Goal: Task Accomplishment & Management: Manage account settings

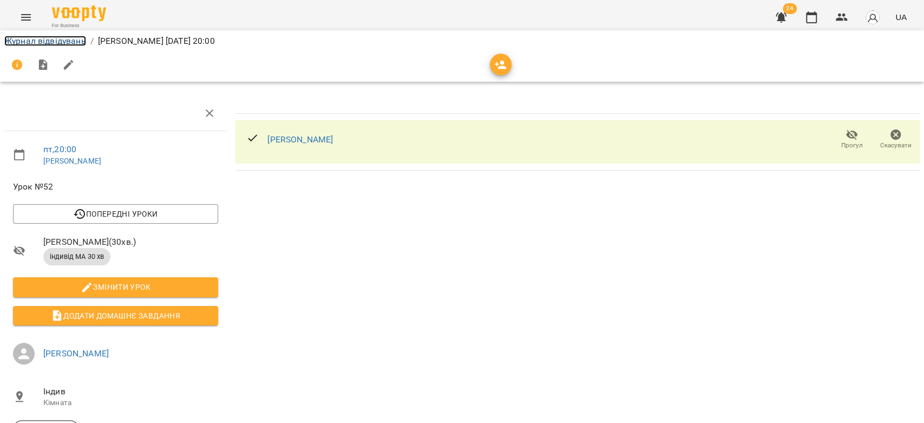
click at [31, 38] on link "Журнал відвідувань" at bounding box center [45, 41] width 82 height 10
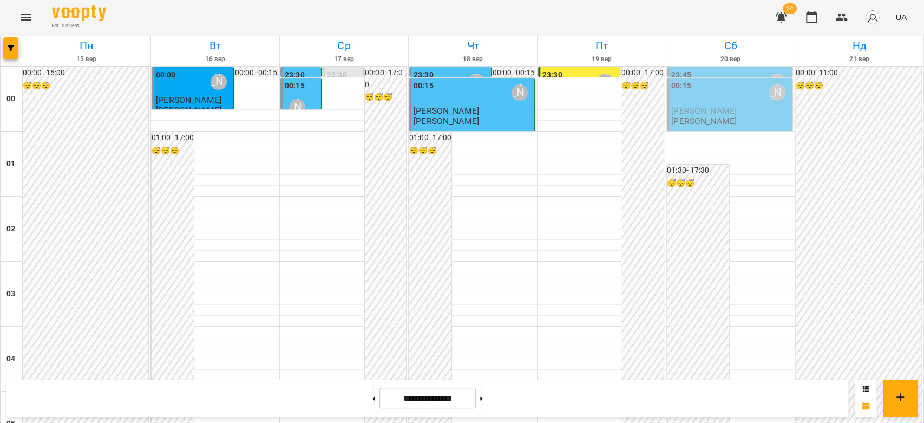
scroll to position [661, 0]
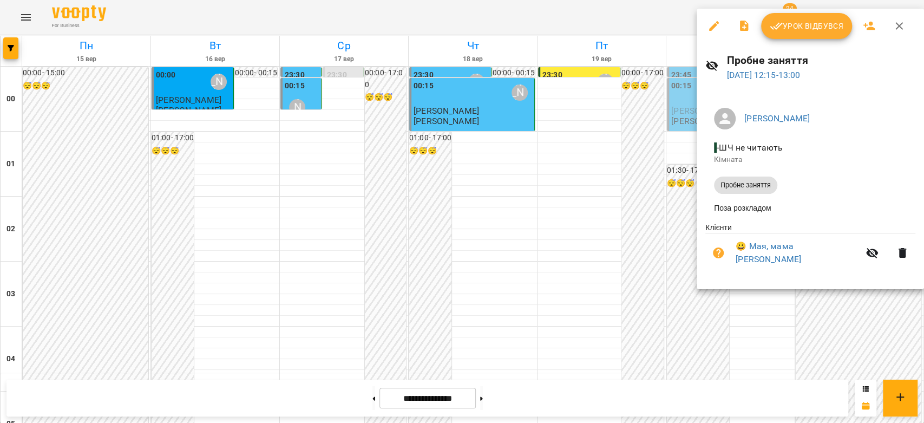
click at [666, 223] on div at bounding box center [462, 211] width 924 height 423
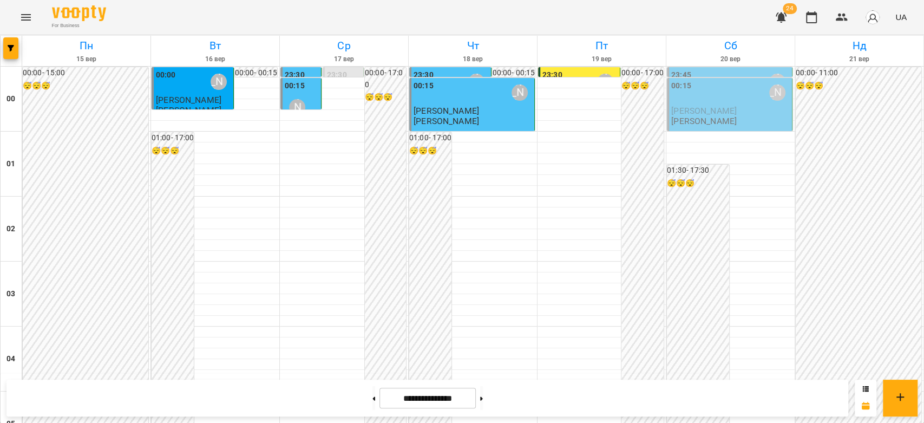
scroll to position [842, 0]
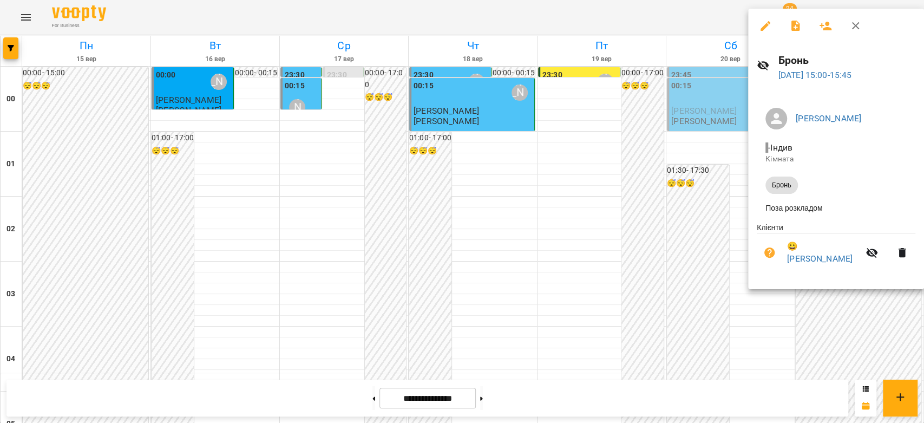
click at [678, 224] on div at bounding box center [462, 211] width 924 height 423
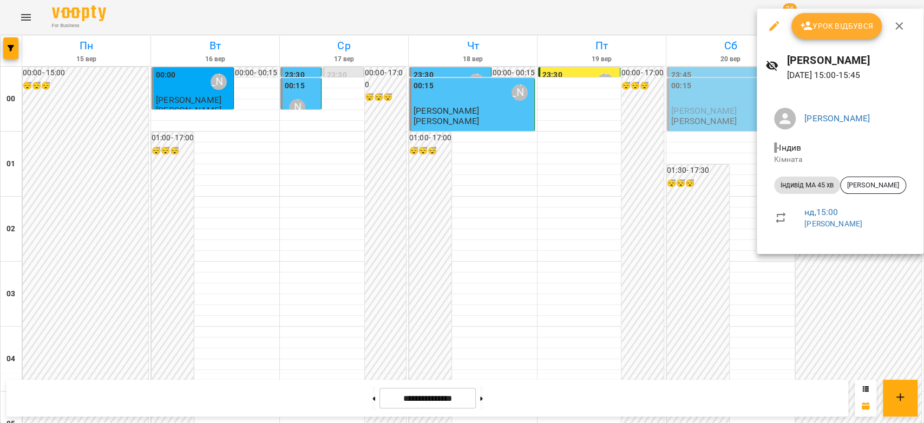
click at [676, 220] on div at bounding box center [462, 211] width 924 height 423
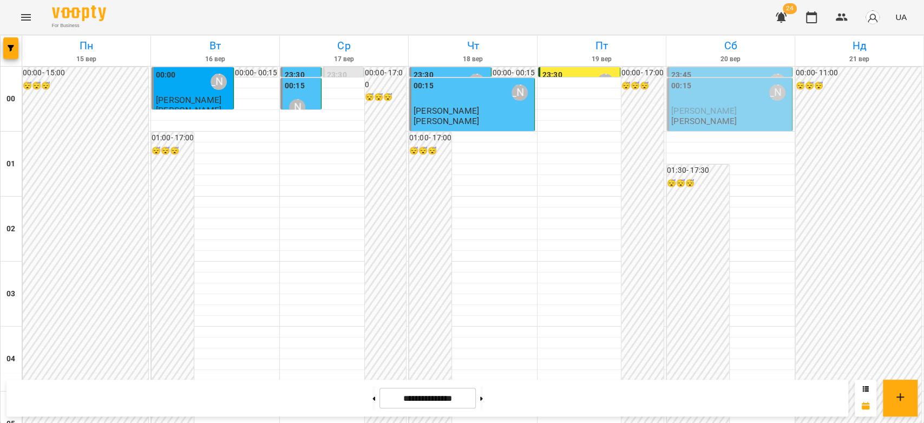
scroll to position [890, 0]
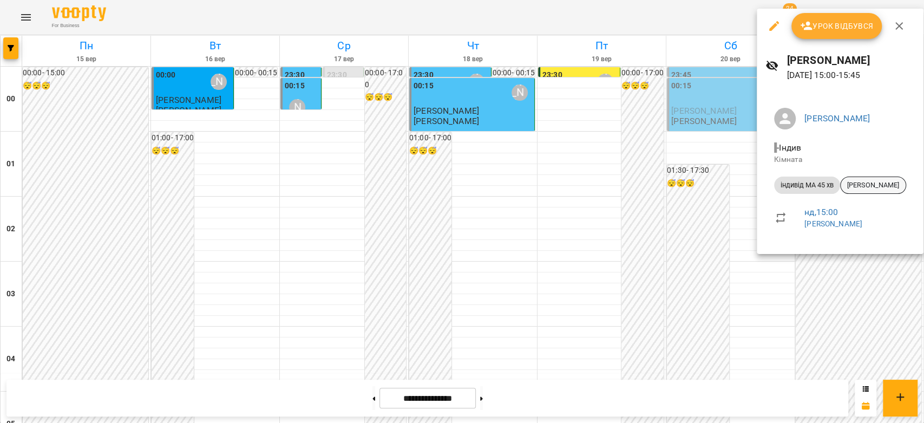
click at [865, 182] on span "[PERSON_NAME]" at bounding box center [873, 185] width 65 height 10
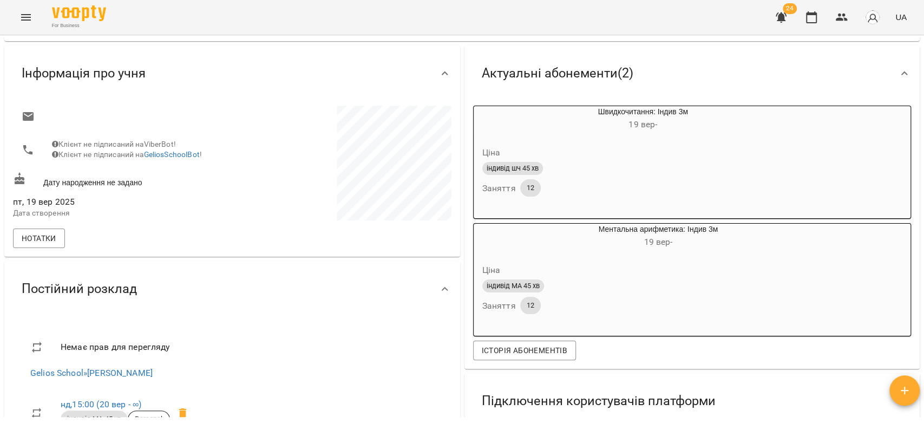
scroll to position [120, 0]
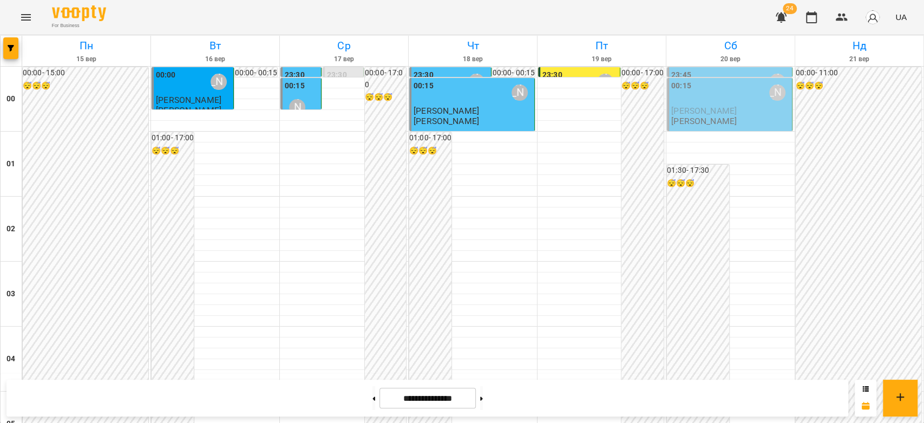
scroll to position [962, 0]
click at [483, 405] on button at bounding box center [481, 398] width 3 height 24
type input "**********"
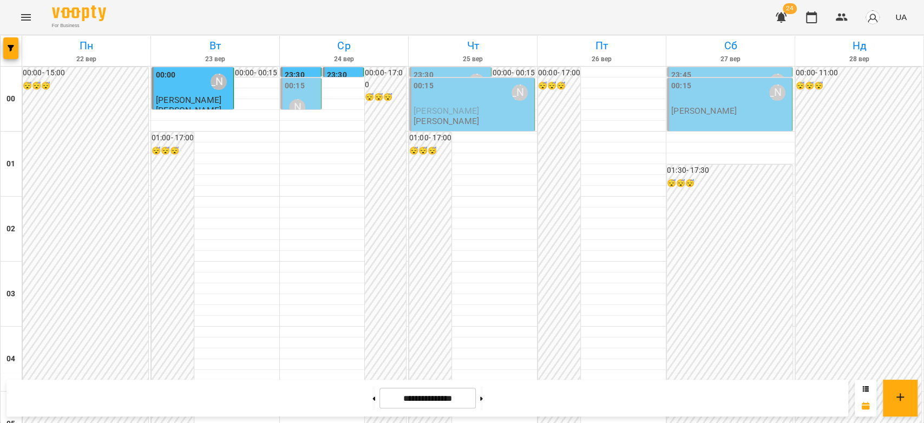
scroll to position [1251, 0]
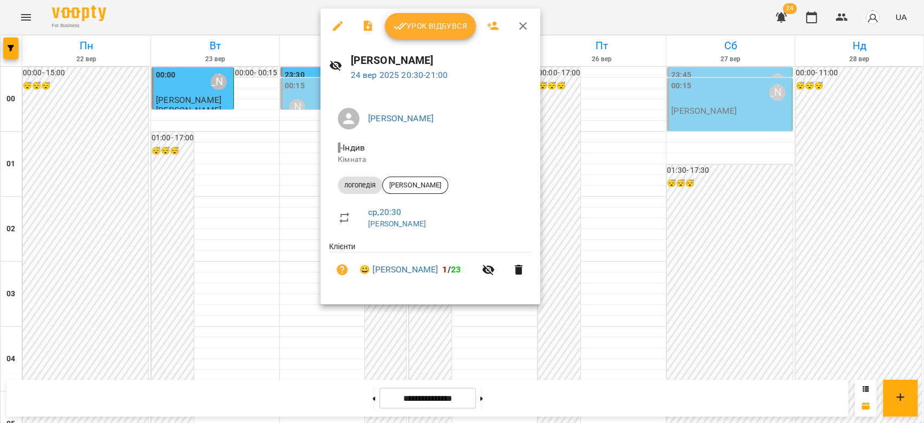
click at [273, 248] on div at bounding box center [462, 211] width 924 height 423
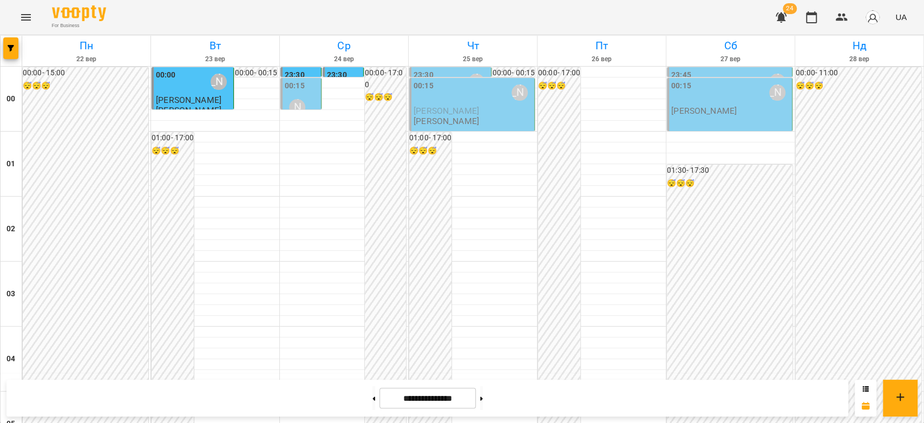
scroll to position [1071, 0]
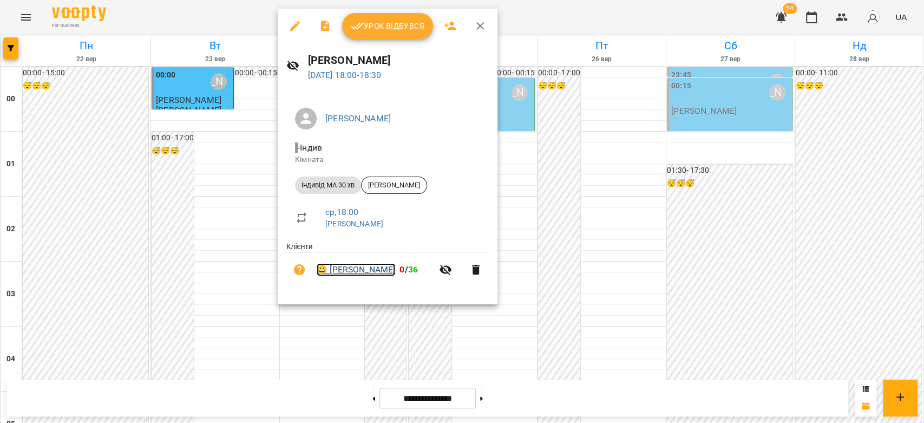
click at [351, 270] on link "😀 [PERSON_NAME]" at bounding box center [356, 269] width 78 height 13
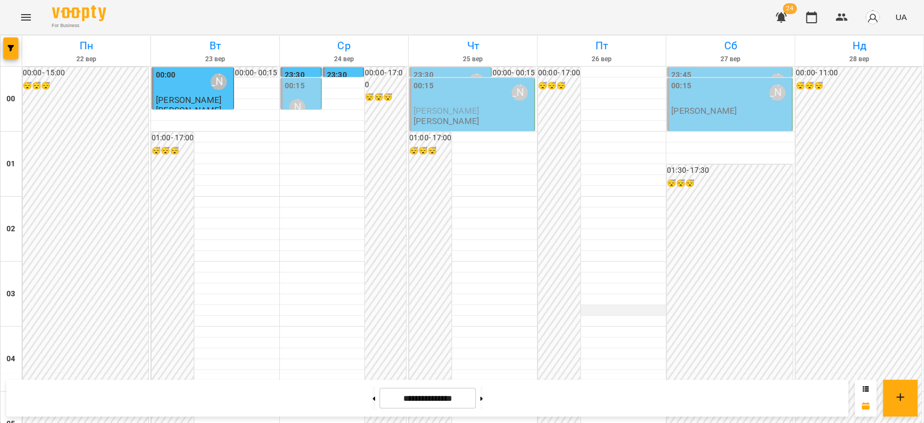
click at [619, 311] on div at bounding box center [602, 310] width 128 height 11
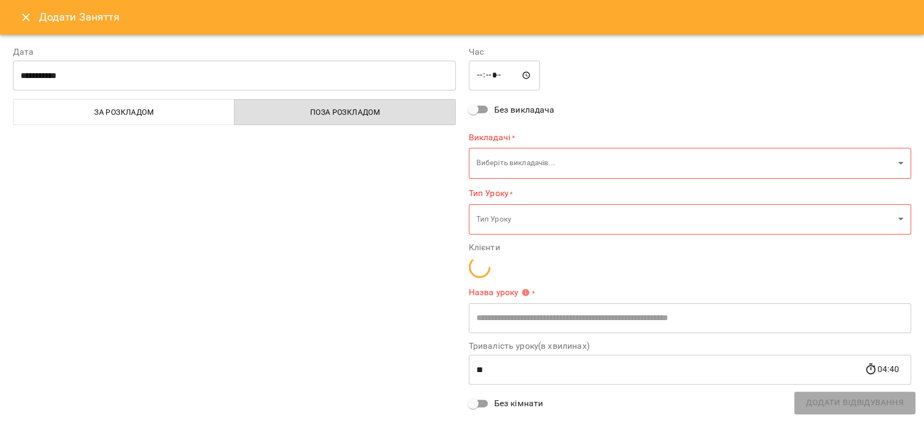
click at [29, 21] on icon "Close" at bounding box center [25, 17] width 13 height 13
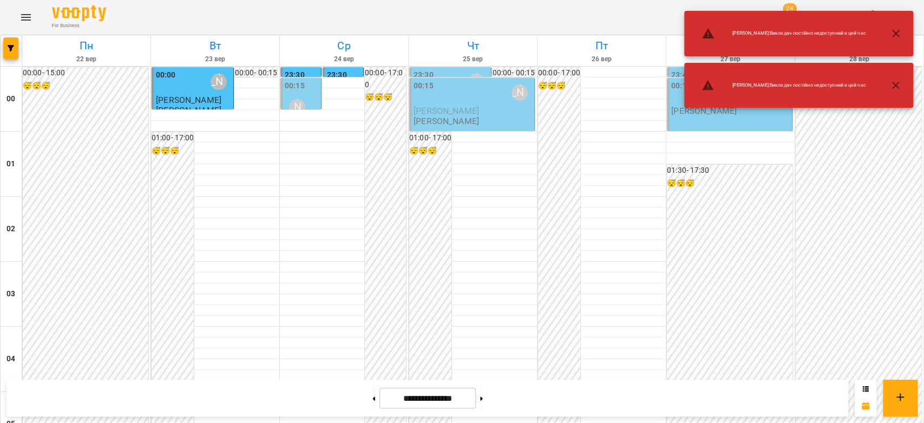
scroll to position [842, 0]
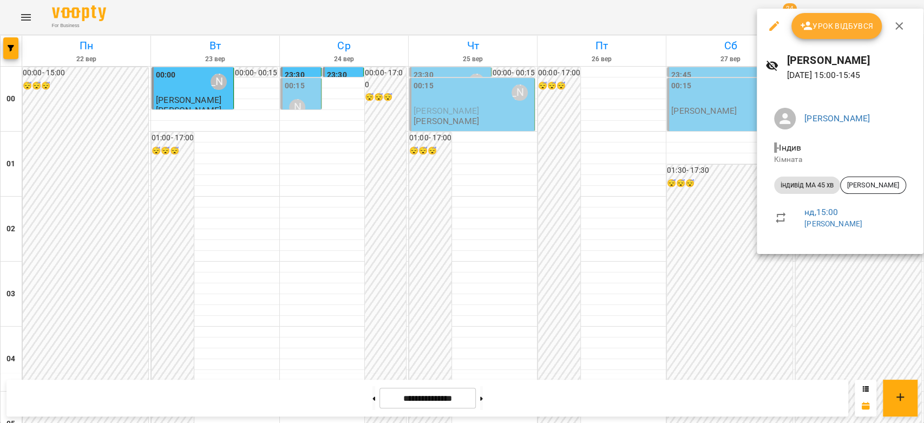
click at [695, 237] on div at bounding box center [462, 211] width 924 height 423
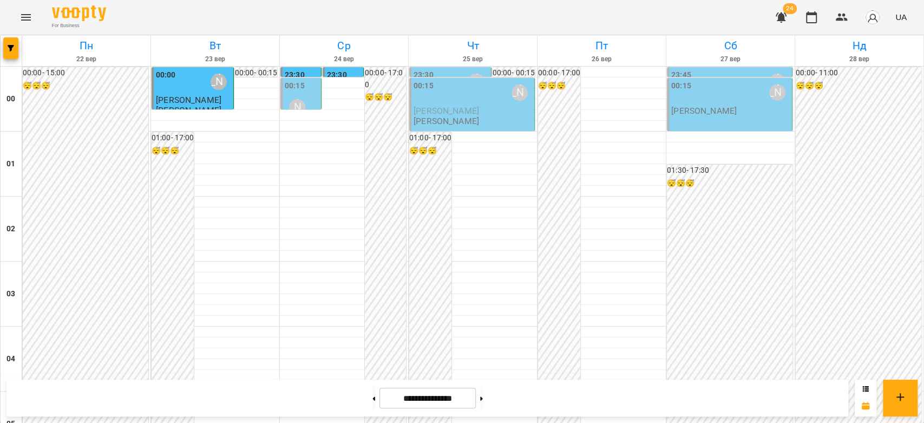
scroll to position [962, 0]
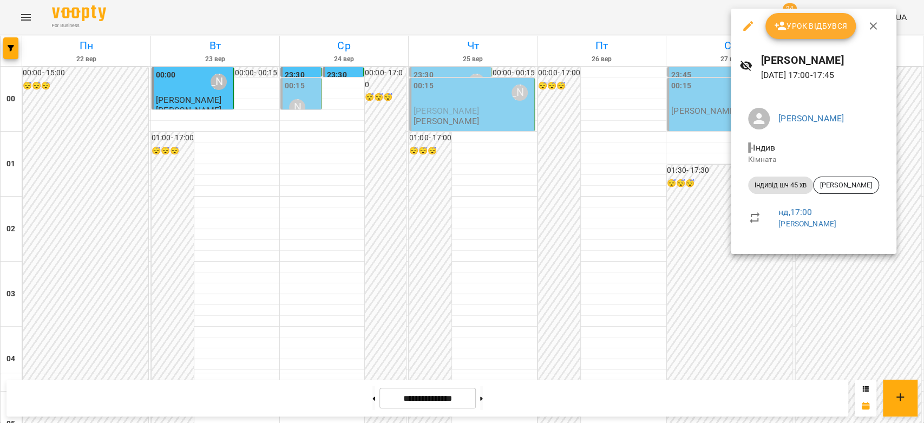
click at [676, 254] on div at bounding box center [462, 211] width 924 height 423
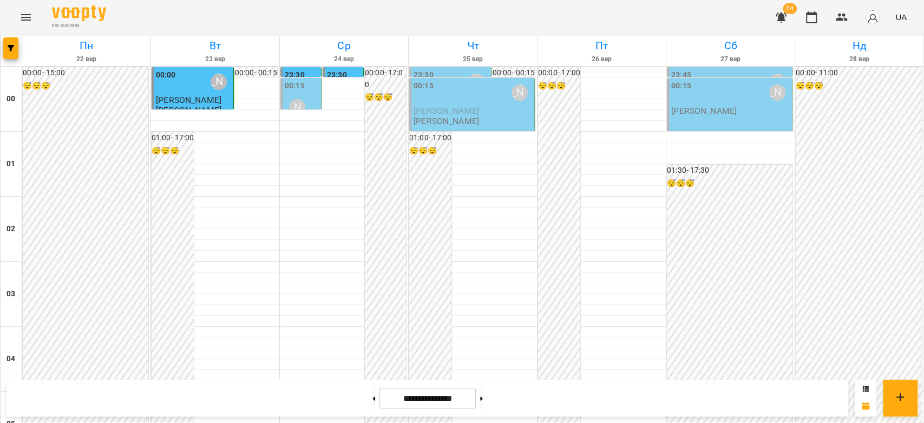
scroll to position [1083, 0]
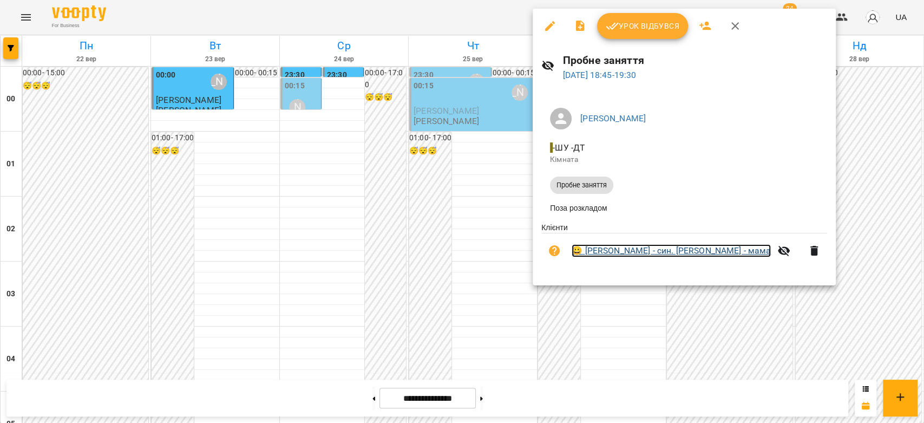
click at [626, 251] on link "😀 [PERSON_NAME] - син. [PERSON_NAME] - мама" at bounding box center [671, 250] width 199 height 13
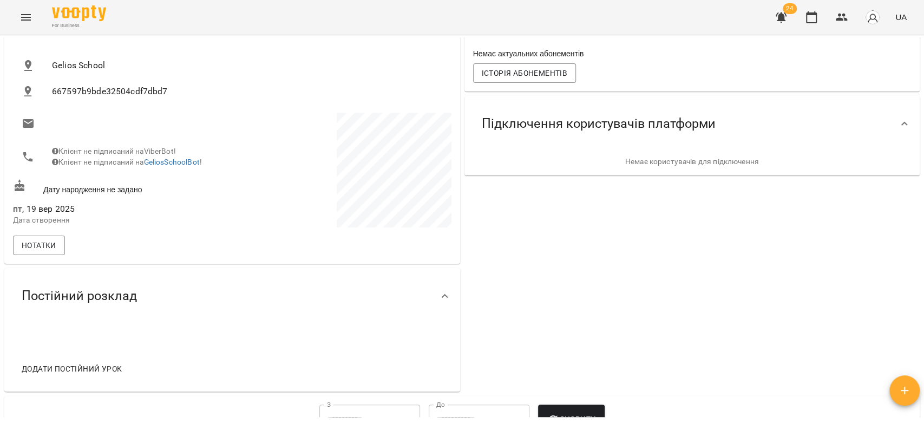
scroll to position [300, 0]
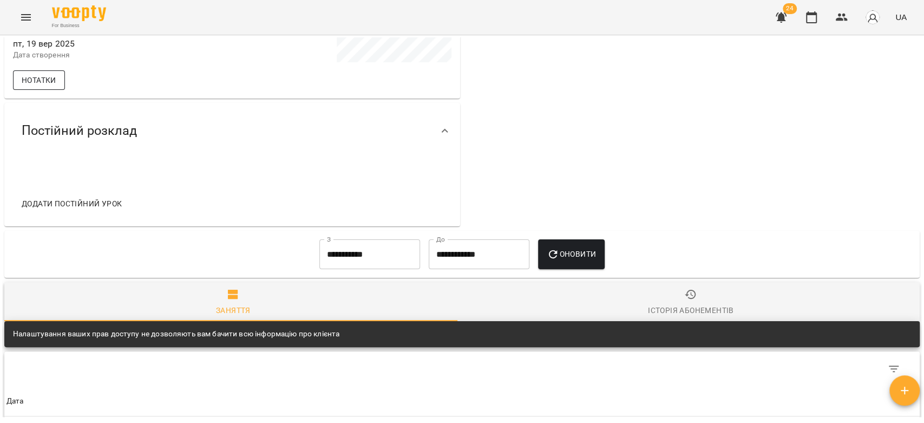
click at [51, 87] on span "Нотатки" at bounding box center [39, 80] width 35 height 13
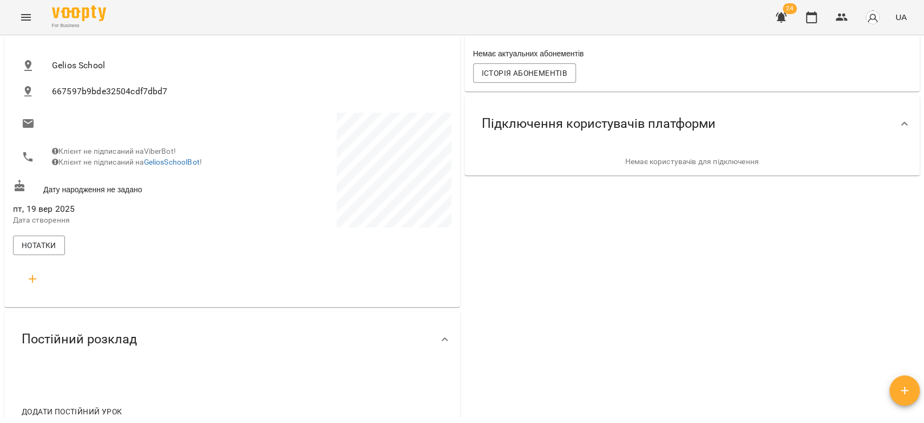
scroll to position [60, 0]
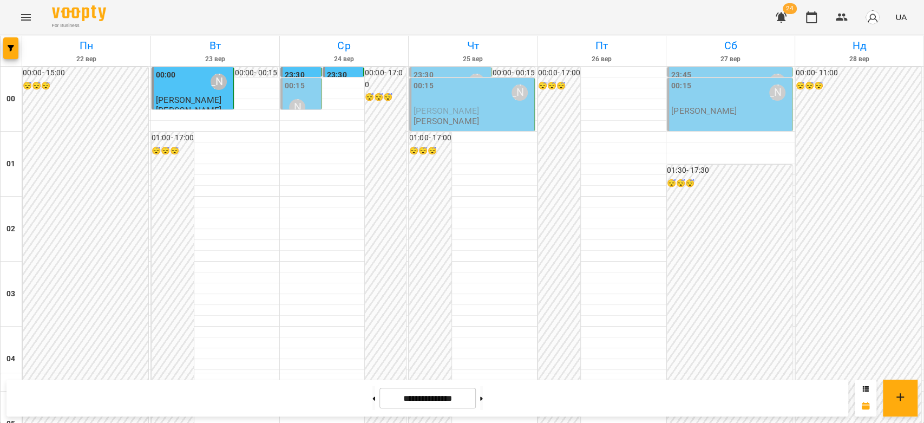
scroll to position [240, 0]
click at [372, 407] on button at bounding box center [373, 398] width 3 height 24
type input "**********"
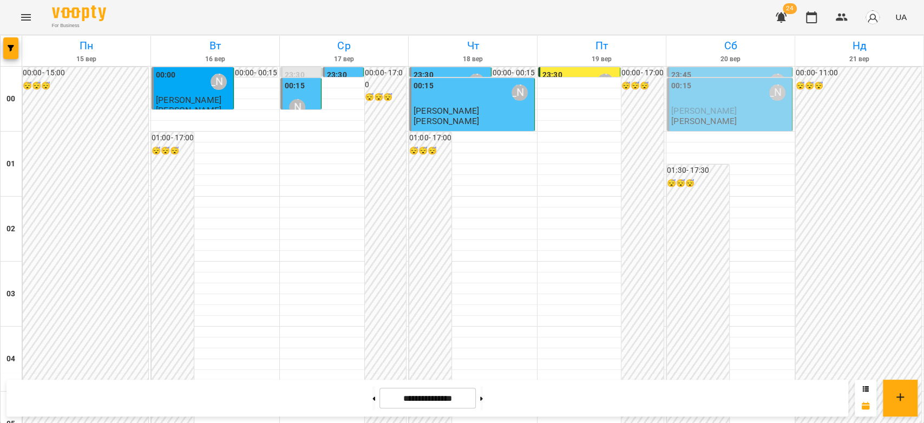
scroll to position [0, 0]
click at [299, 95] on div "[PERSON_NAME]" at bounding box center [297, 107] width 25 height 25
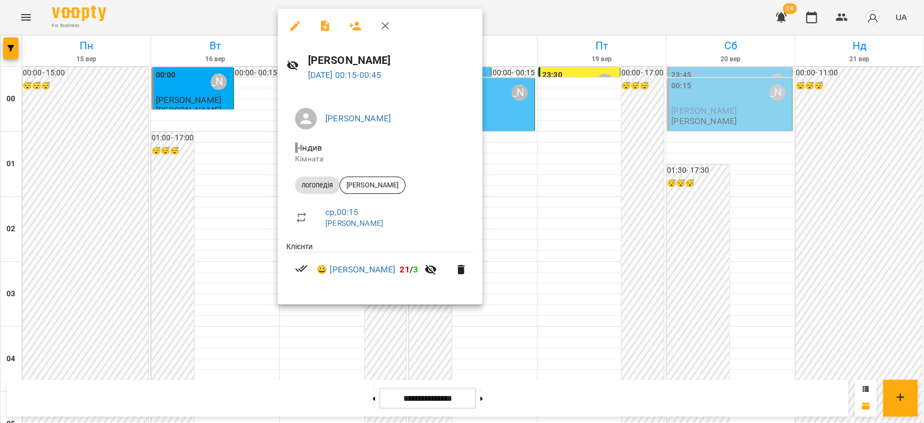
click at [626, 176] on div at bounding box center [462, 211] width 924 height 423
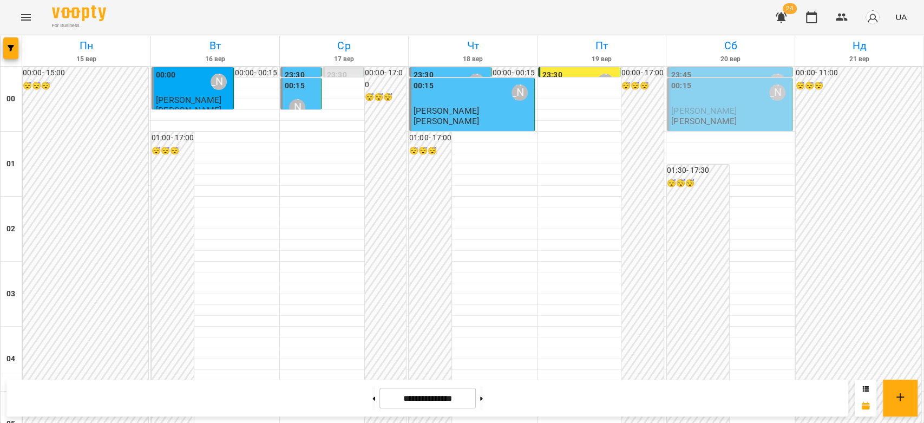
scroll to position [1251, 0]
